Goal: Find specific page/section

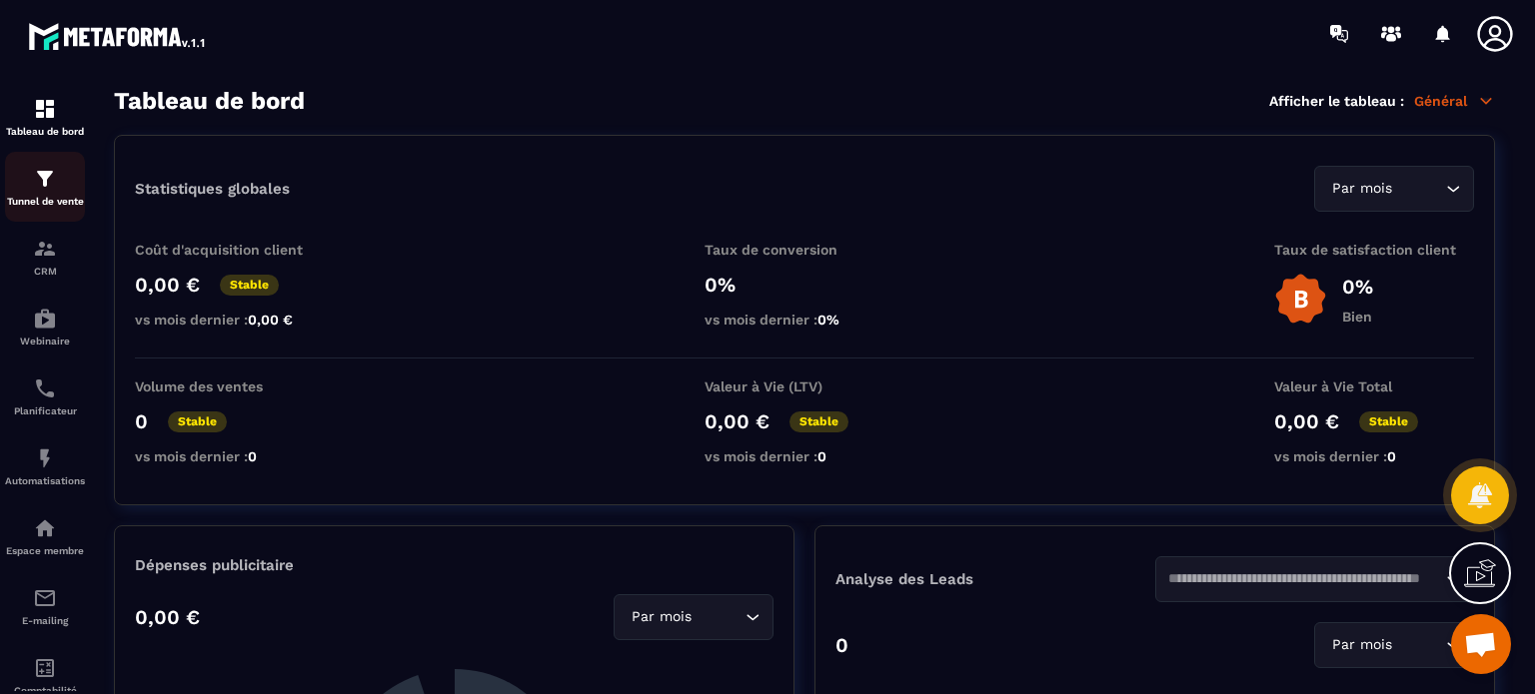
click at [40, 215] on link "Tunnel de vente" at bounding box center [45, 187] width 80 height 70
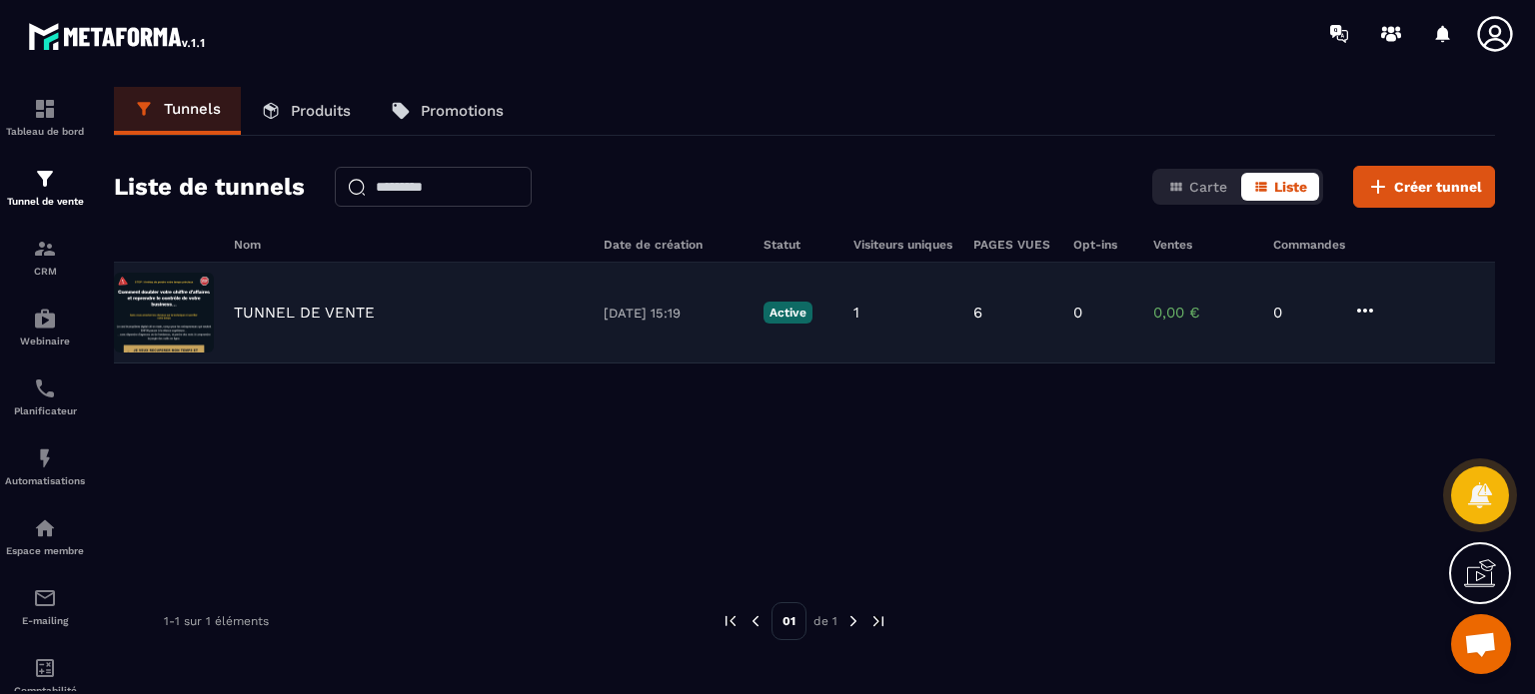
click at [355, 308] on p "TUNNEL DE VENTE" at bounding box center [304, 313] width 141 height 18
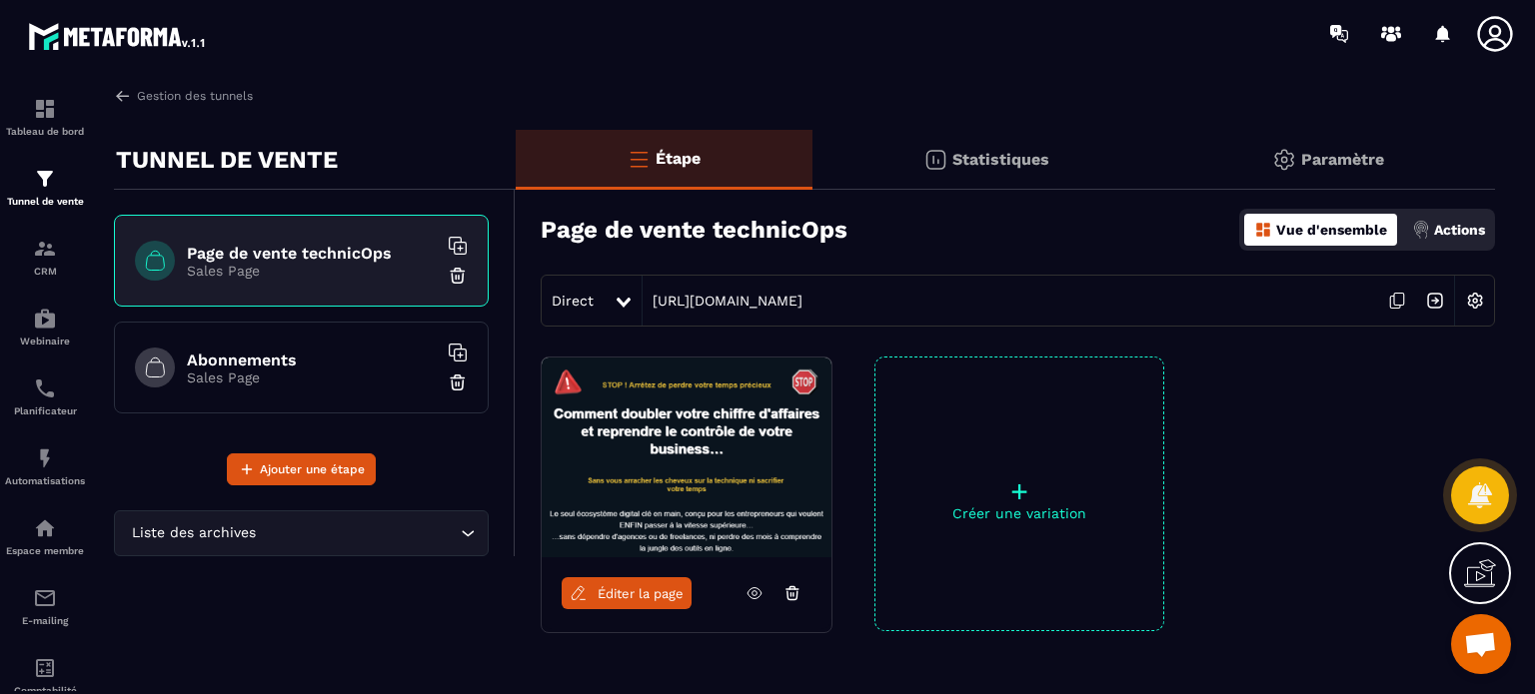
click at [578, 599] on icon at bounding box center [579, 594] width 18 height 18
